Goal: Transaction & Acquisition: Purchase product/service

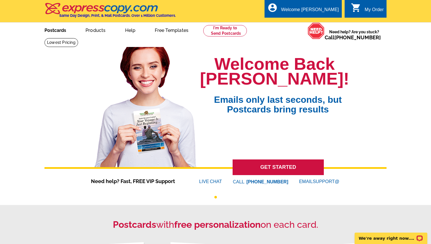
click at [58, 30] on link "Postcards" at bounding box center [55, 29] width 40 height 13
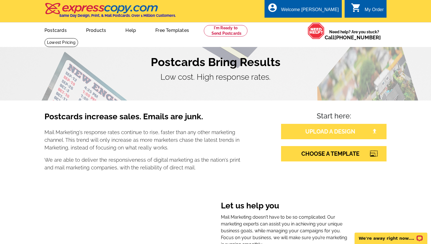
click at [330, 135] on link "UPLOAD A DESIGN" at bounding box center [333, 131] width 105 height 15
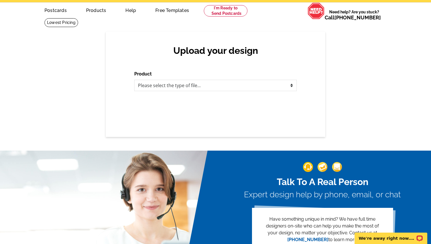
scroll to position [21, 0]
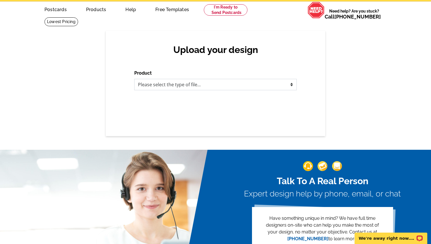
click at [252, 87] on select "Please select the type of file... Postcards Business Cards Letters and flyers G…" at bounding box center [215, 84] width 162 height 11
select select "1"
click at [134, 79] on select "Please select the type of file... Postcards Business Cards Letters and flyers G…" at bounding box center [215, 84] width 162 height 11
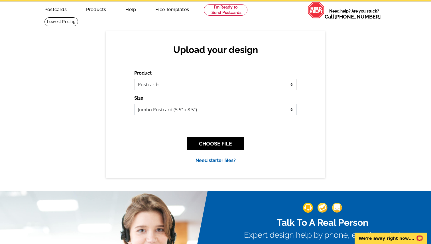
click at [221, 111] on select "Jumbo Postcard (5.5" x 8.5") Regular Postcard (4.25" x 5.6") Panoramic Postcard…" at bounding box center [215, 109] width 162 height 11
click at [224, 142] on button "CHOOSE FILE" at bounding box center [215, 143] width 56 height 13
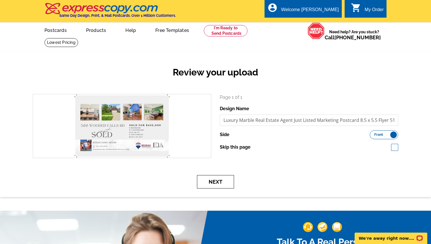
click at [219, 182] on button "Next" at bounding box center [215, 181] width 37 height 13
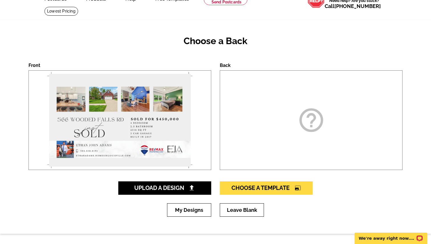
scroll to position [35, 0]
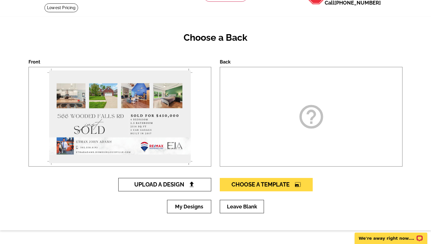
click at [190, 184] on img at bounding box center [192, 184] width 6 height 6
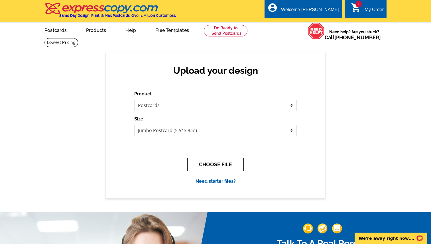
click at [226, 161] on button "CHOOSE FILE" at bounding box center [215, 164] width 56 height 13
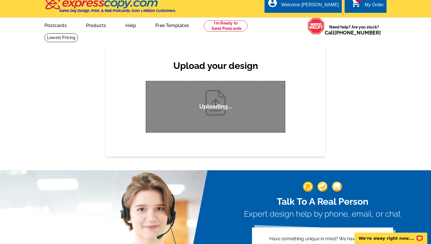
scroll to position [10, 0]
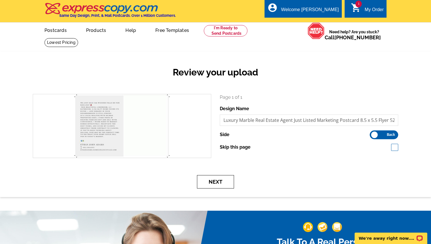
click at [204, 181] on button "Next" at bounding box center [215, 181] width 37 height 13
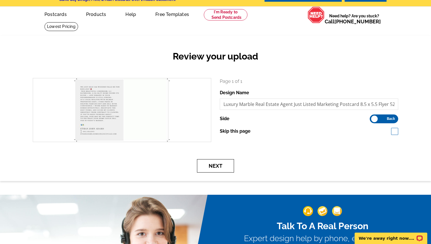
scroll to position [16, 0]
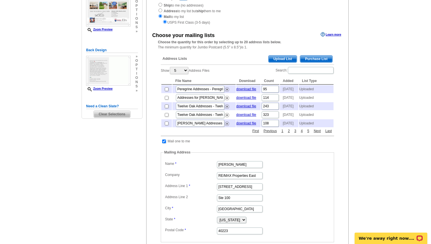
scroll to position [82, 0]
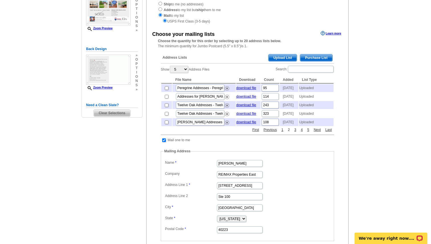
click at [288, 132] on link "2" at bounding box center [288, 129] width 5 height 5
click at [295, 132] on link "3" at bounding box center [295, 129] width 5 height 5
click at [301, 132] on link "4" at bounding box center [301, 129] width 5 height 5
click at [167, 124] on input "checkbox" at bounding box center [167, 123] width 4 height 4
checkbox input "true"
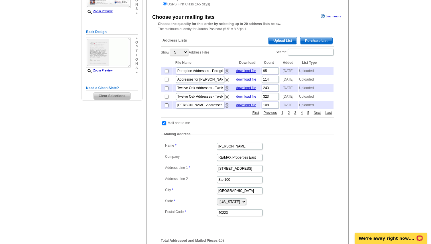
scroll to position [98, 0]
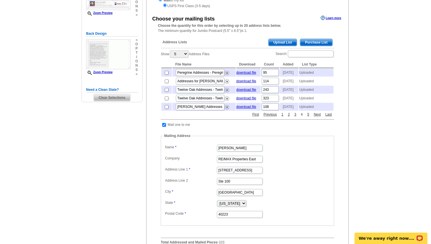
click at [301, 117] on link "4" at bounding box center [301, 114] width 5 height 5
click at [242, 109] on link "download file" at bounding box center [246, 107] width 20 height 4
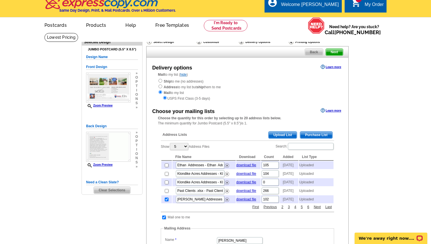
scroll to position [0, 0]
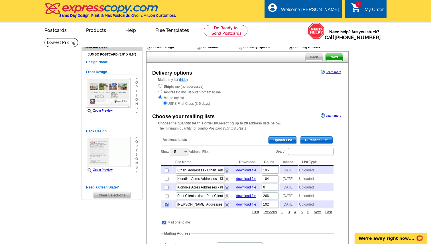
click at [334, 56] on span "Next" at bounding box center [334, 57] width 17 height 7
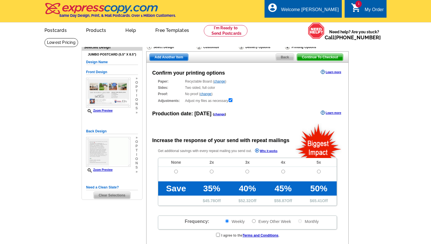
radio input "false"
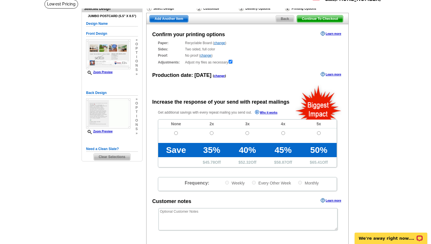
scroll to position [44, 0]
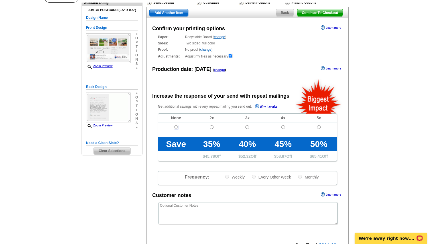
click at [177, 129] on input "radio" at bounding box center [176, 127] width 4 height 4
radio input "true"
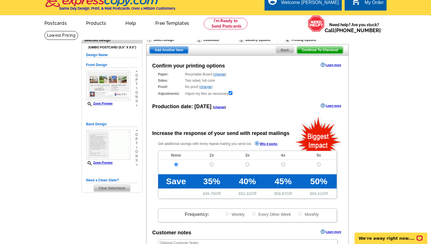
scroll to position [0, 0]
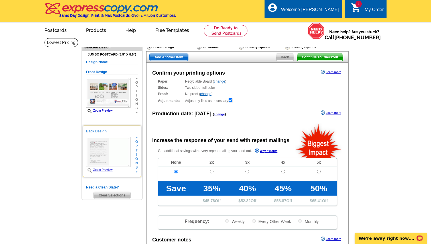
click at [111, 171] on link "Zoom Preview" at bounding box center [99, 169] width 26 height 3
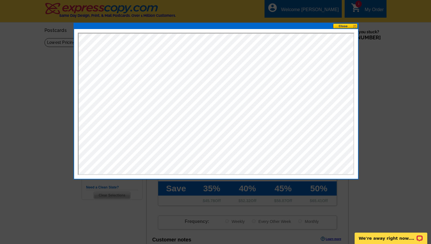
click at [340, 24] on button at bounding box center [345, 25] width 25 height 5
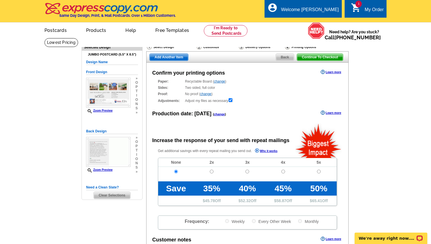
click at [311, 58] on span "Continue To Checkout" at bounding box center [320, 57] width 46 height 7
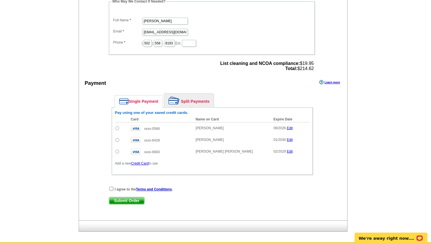
scroll to position [189, 0]
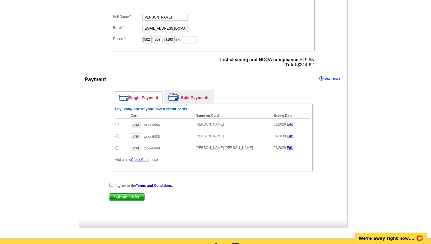
click at [118, 138] on td at bounding box center [121, 136] width 13 height 12
click at [117, 137] on input "radio" at bounding box center [117, 136] width 4 height 4
radio input "true"
click at [112, 184] on input "checkbox" at bounding box center [111, 185] width 4 height 4
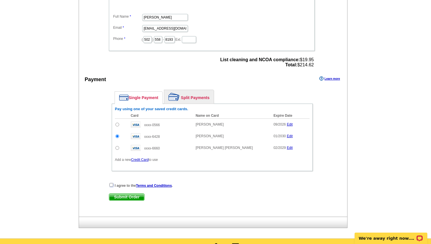
checkbox input "true"
click at [120, 195] on span "Submit Order" at bounding box center [126, 197] width 35 height 7
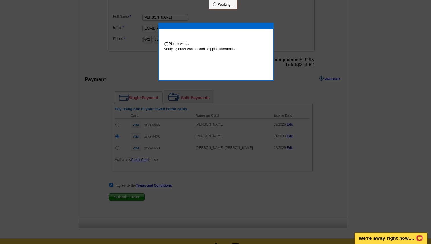
scroll to position [187, 0]
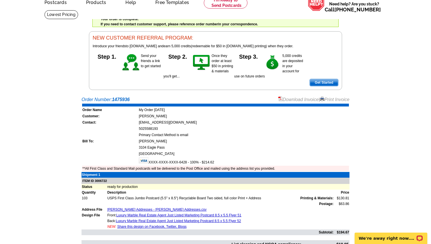
scroll to position [37, 0]
